Goal: Entertainment & Leisure: Consume media (video, audio)

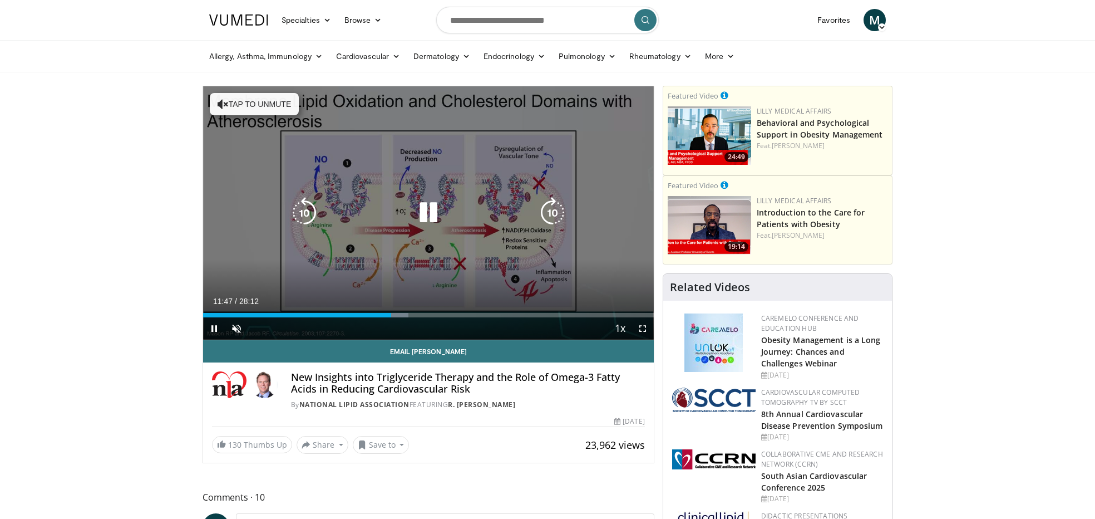
click at [435, 213] on icon "Video Player" at bounding box center [428, 212] width 31 height 31
